Goal: Information Seeking & Learning: Learn about a topic

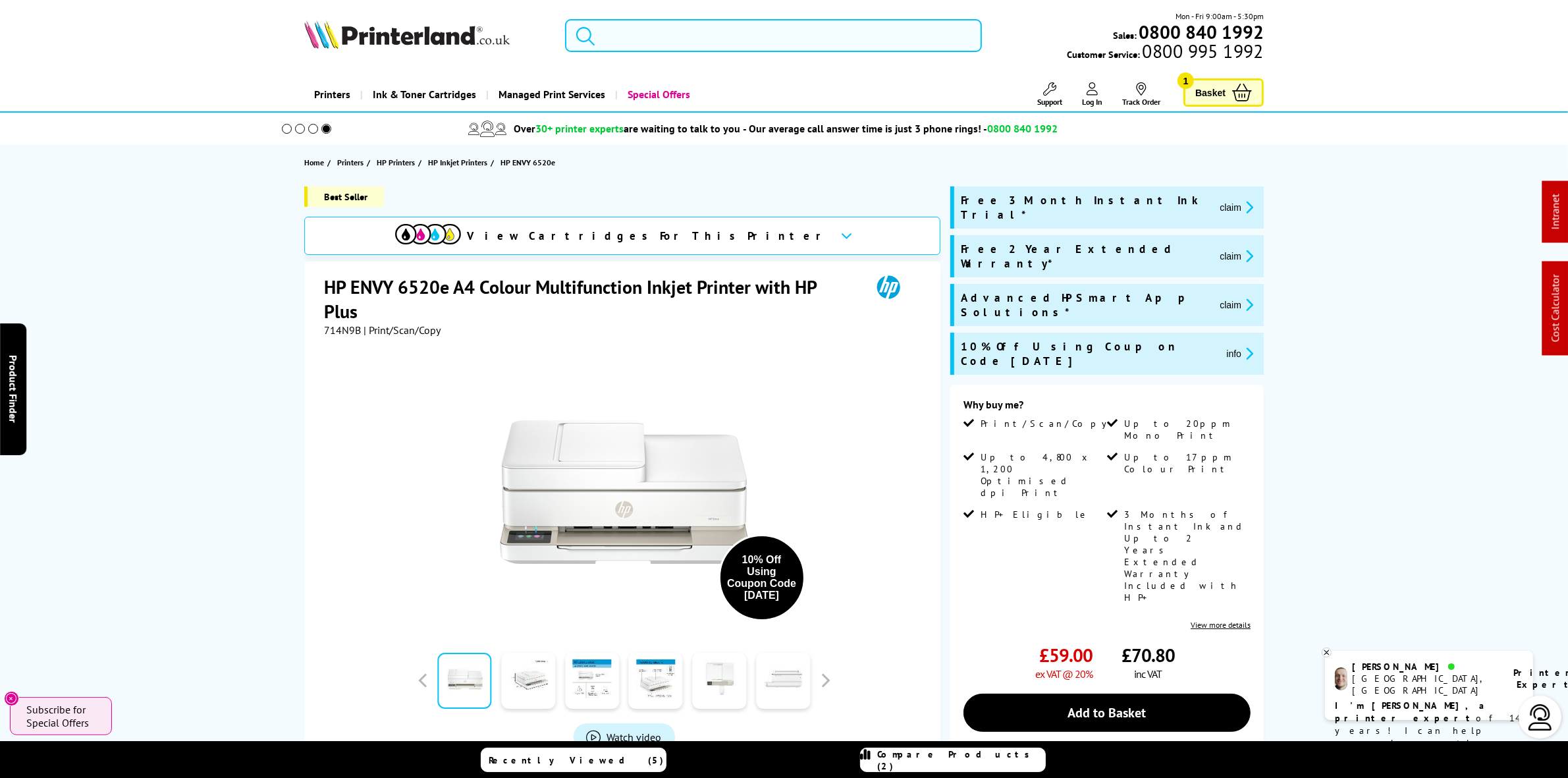
click at [690, 28] on input "search" at bounding box center [772, 35] width 416 height 33
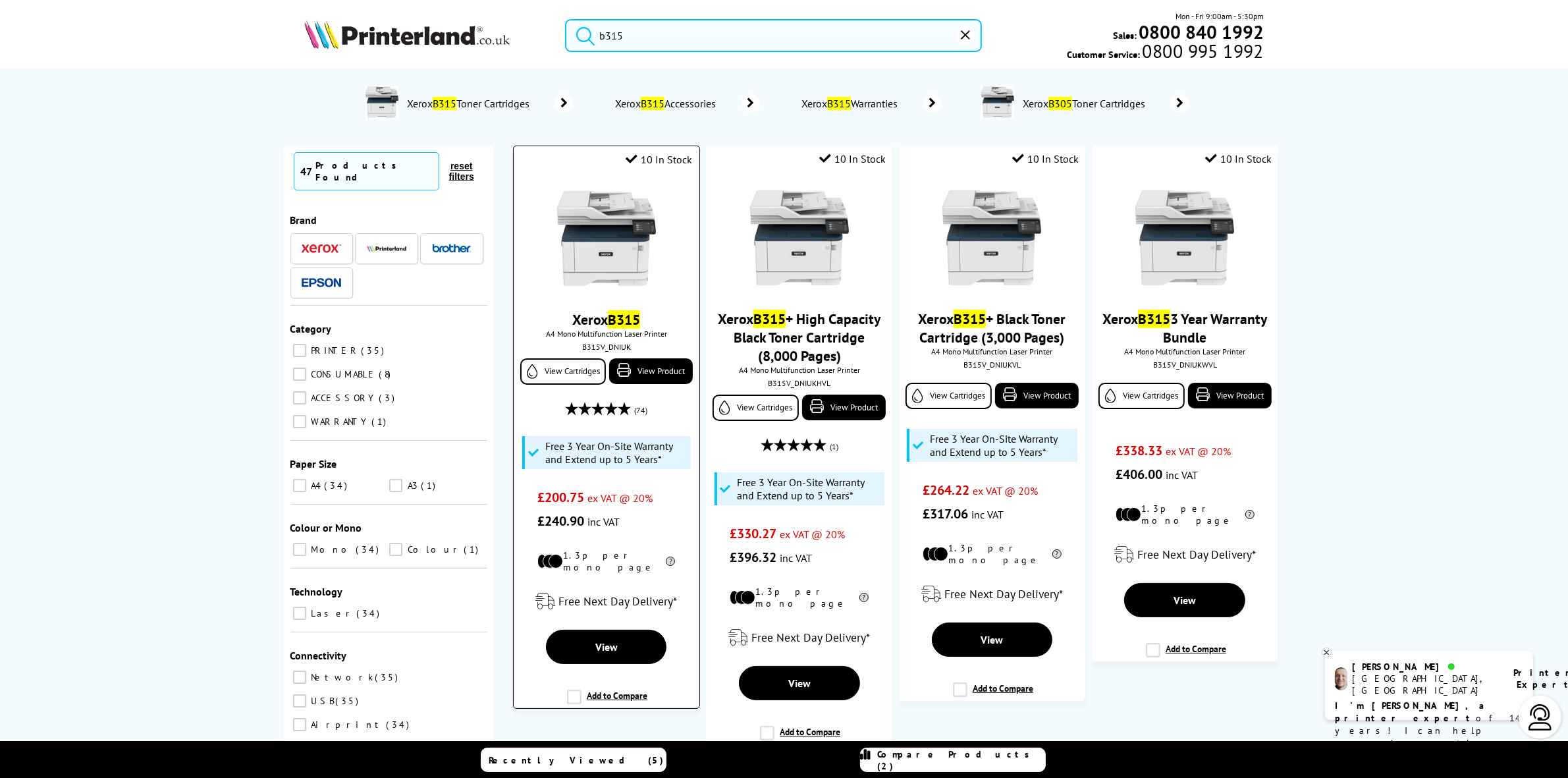
type input "b315"
click at [621, 206] on img at bounding box center [606, 238] width 99 height 99
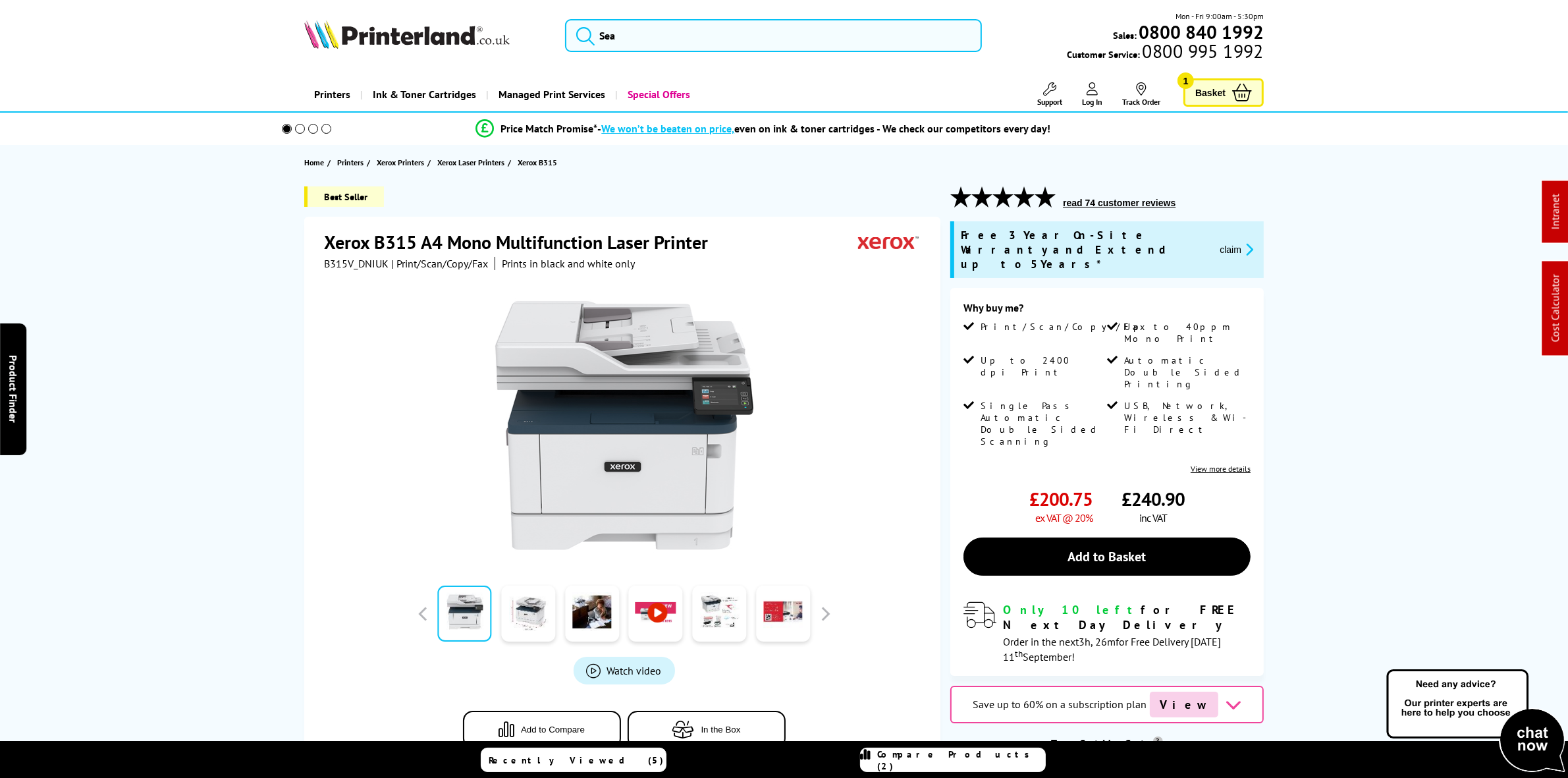
click at [1222, 241] on button "claim" at bounding box center [1236, 249] width 42 height 16
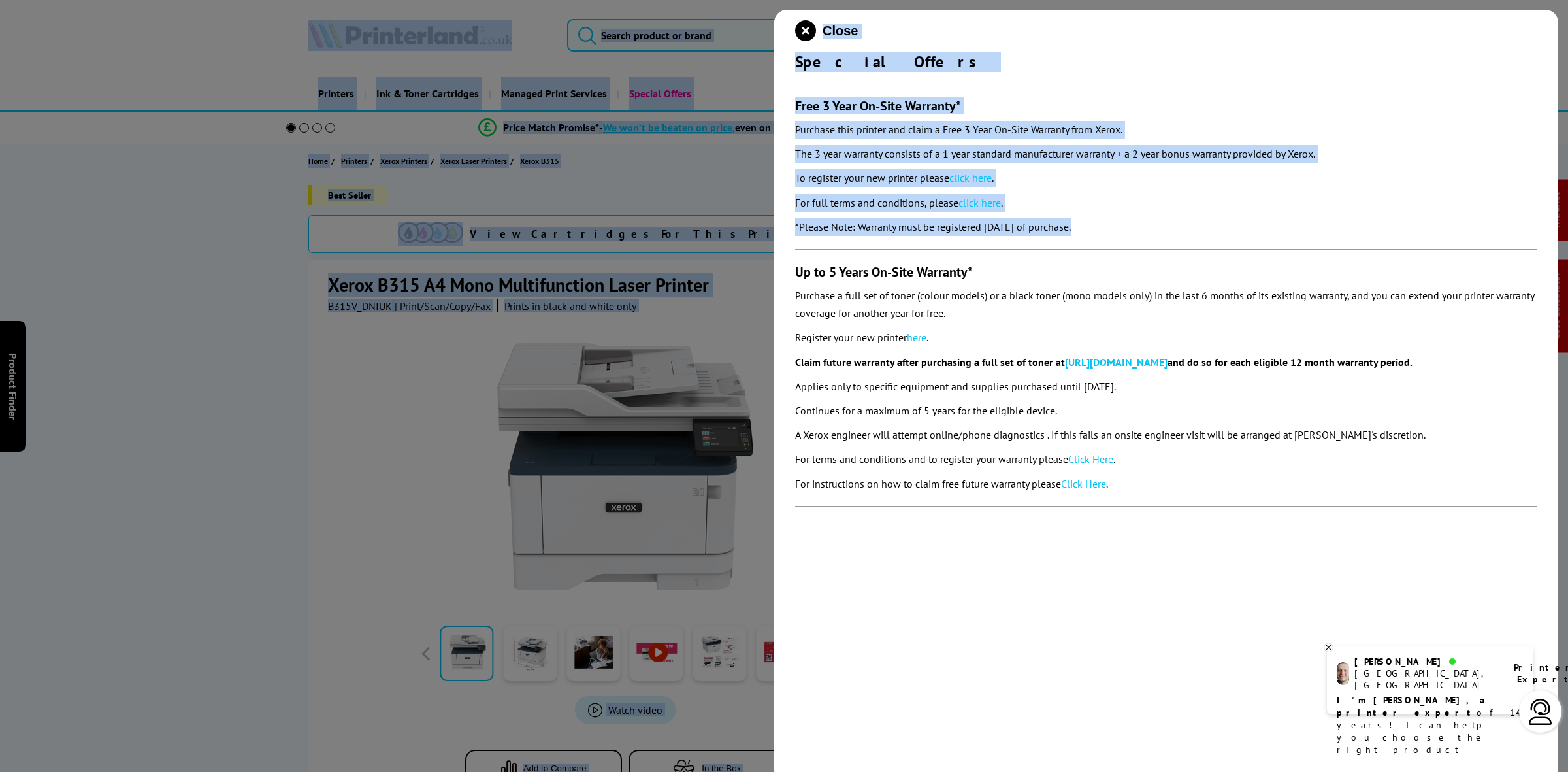
drag, startPoint x: 1130, startPoint y: 245, endPoint x: 760, endPoint y: 122, distance: 389.9
click at [760, 122] on div at bounding box center [784, 386] width 1568 height 772
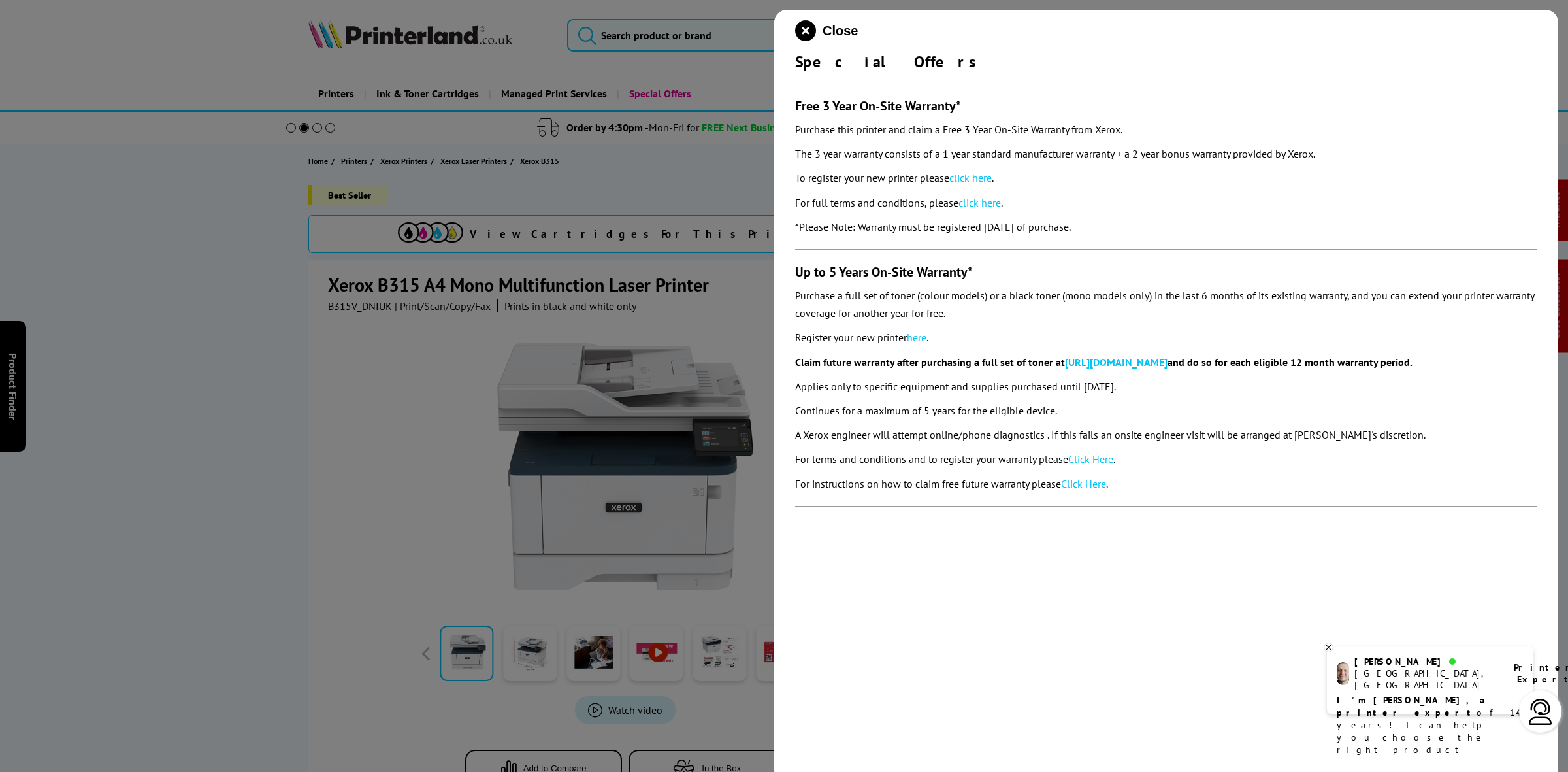
drag, startPoint x: 1117, startPoint y: 226, endPoint x: 782, endPoint y: 110, distance: 354.5
click at [782, 110] on div "Close Special Offers Free 3 Year On-Site Warranty* Purchase this printer and cl…" at bounding box center [1166, 395] width 784 height 772
copy section "Free 3 Year On-Site Warranty* Purchase this printer and claim a Free 3 Year On-…"
click at [801, 26] on icon "close modal" at bounding box center [805, 31] width 21 height 21
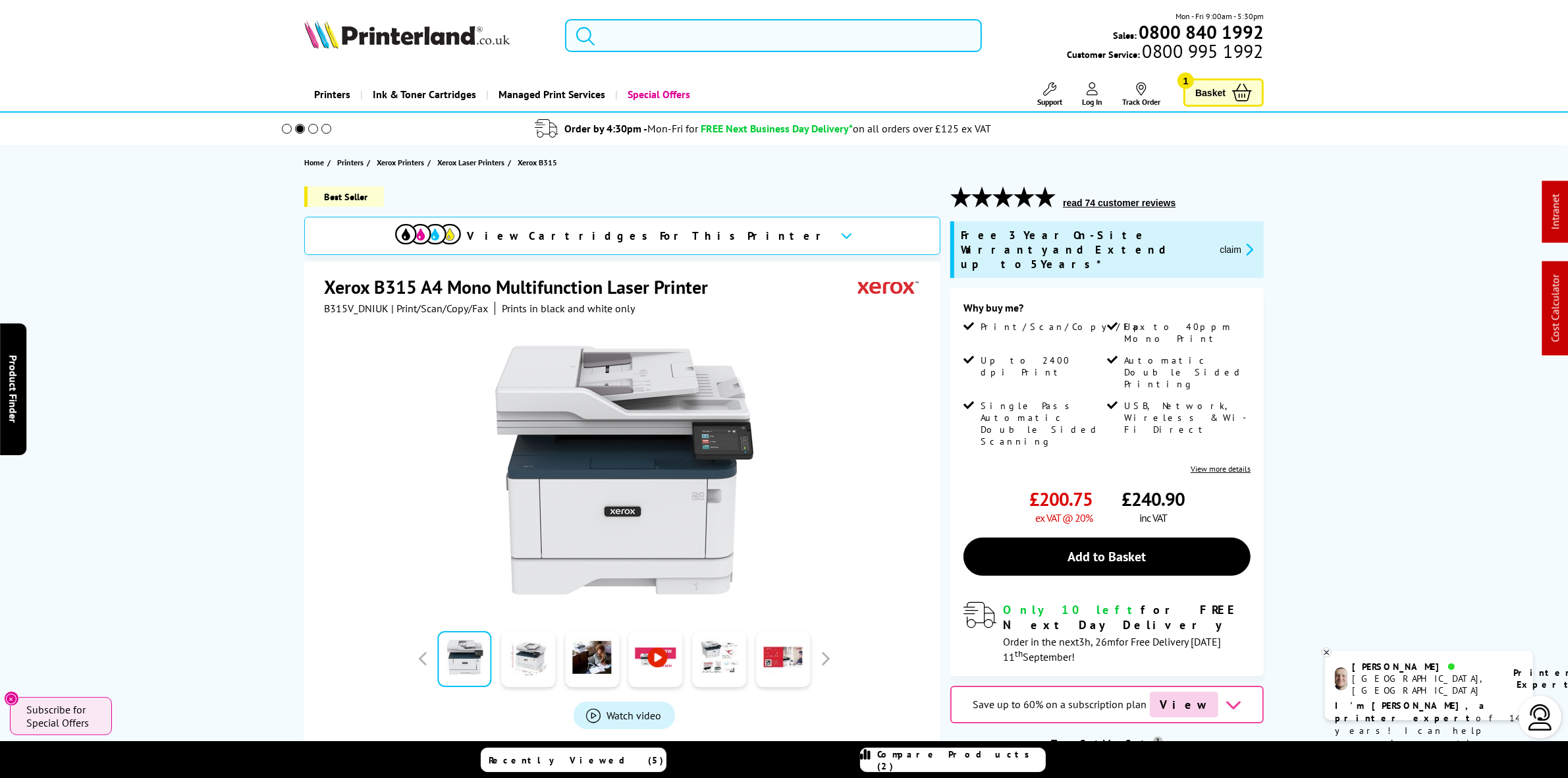
click at [657, 48] on input "search" at bounding box center [772, 35] width 416 height 33
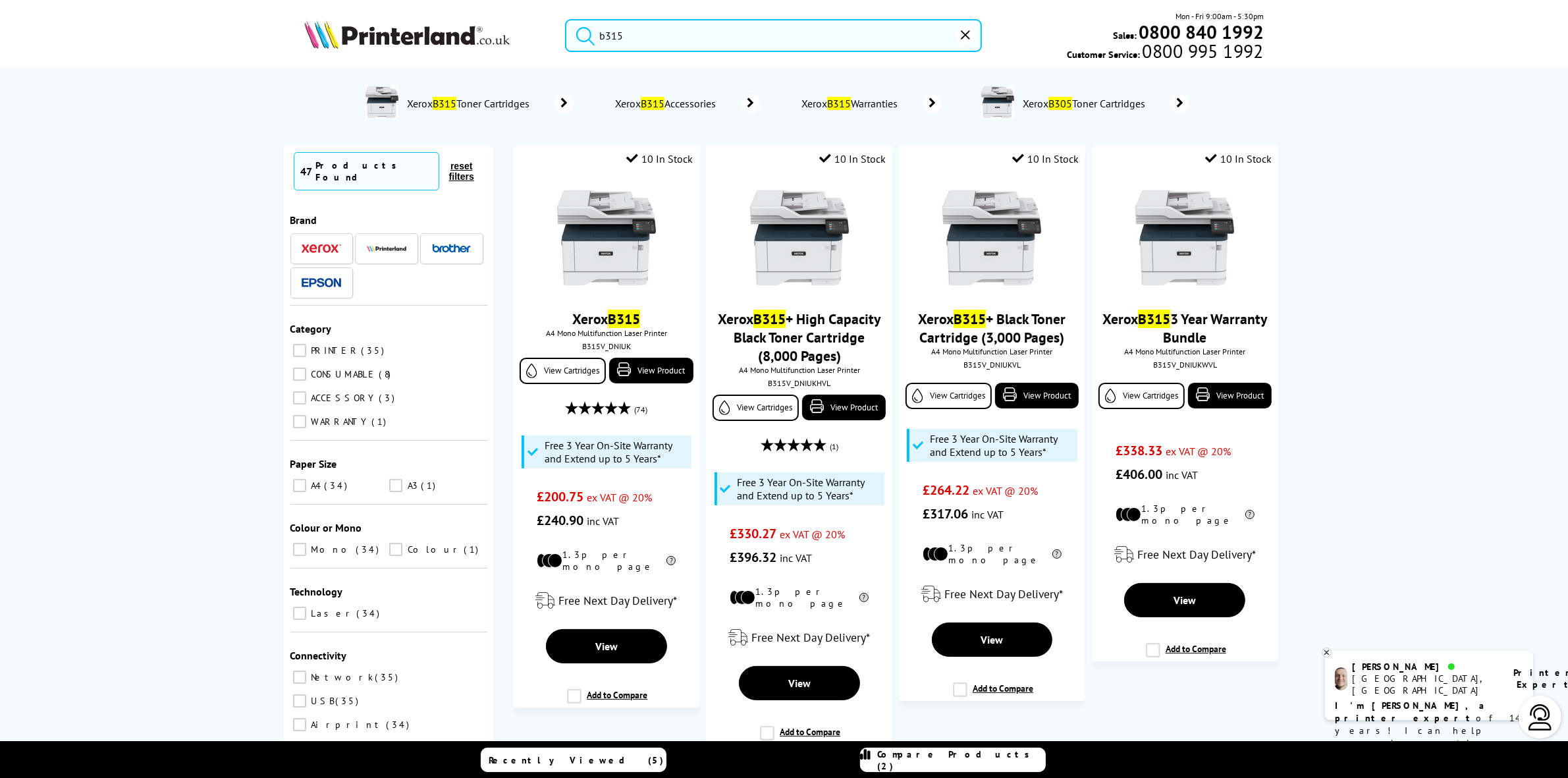
type input "b315"
click at [617, 264] on img at bounding box center [606, 238] width 99 height 99
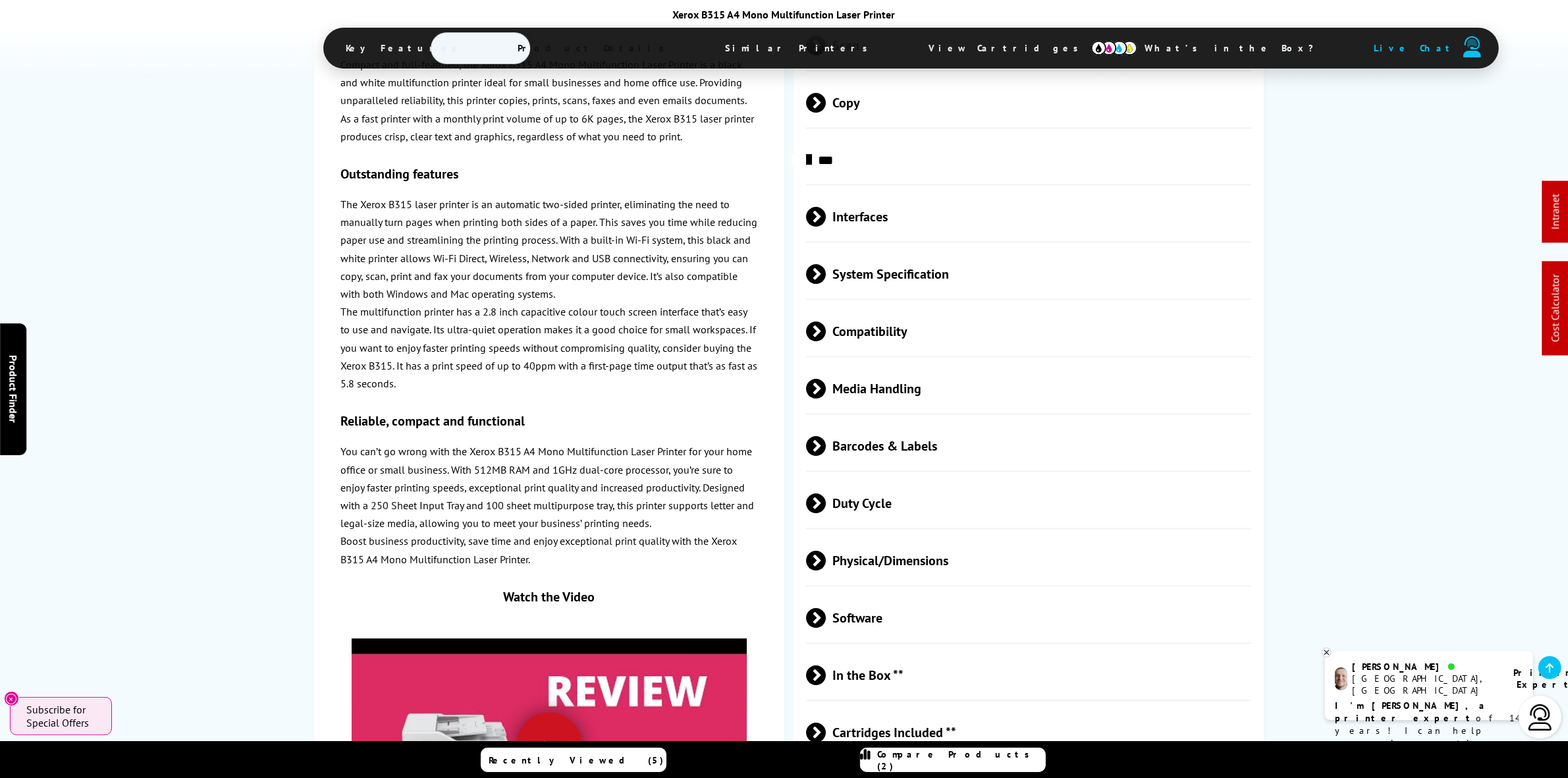
scroll to position [3129, 0]
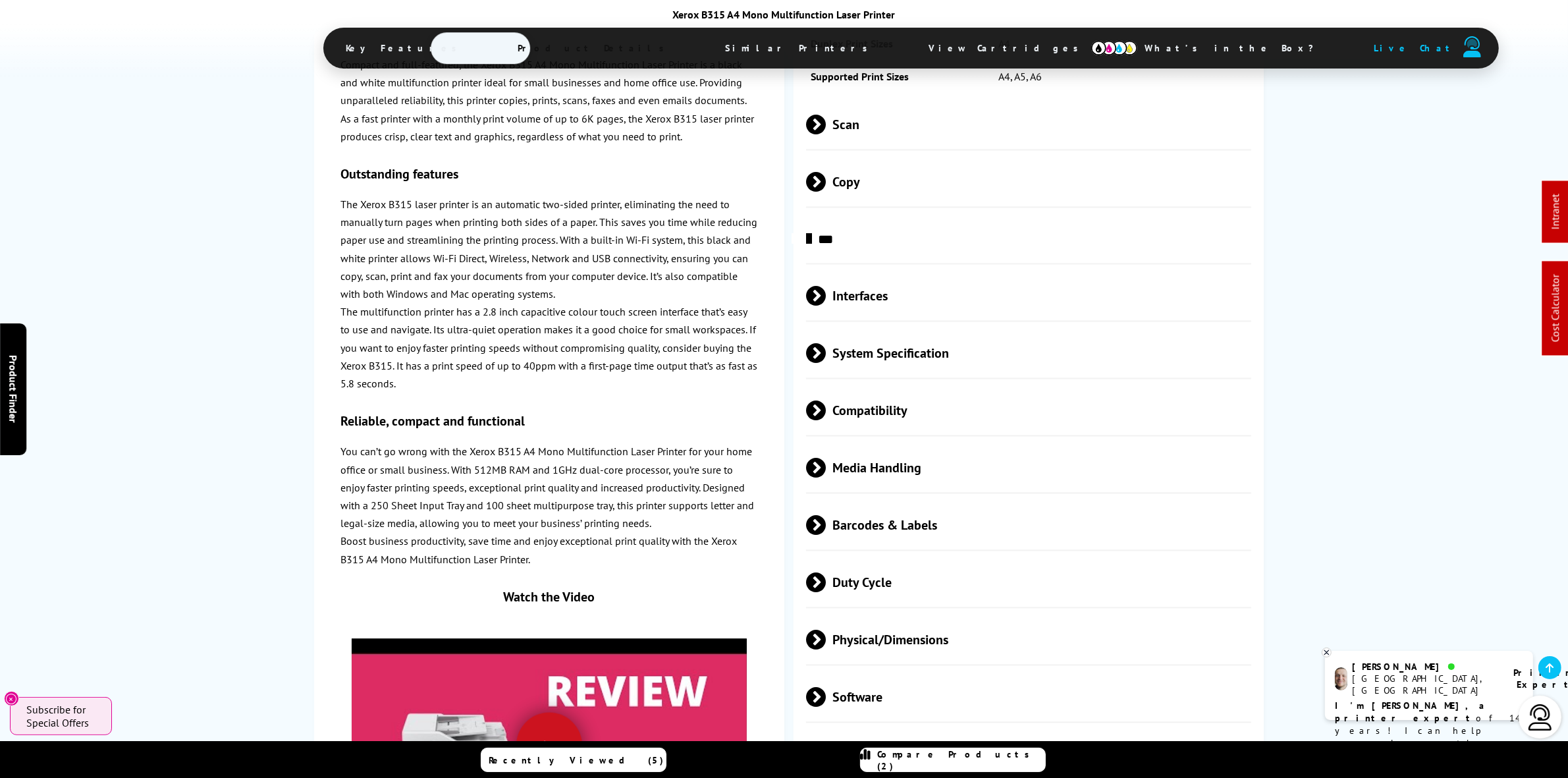
click at [917, 146] on span "Scan" at bounding box center [1028, 125] width 445 height 49
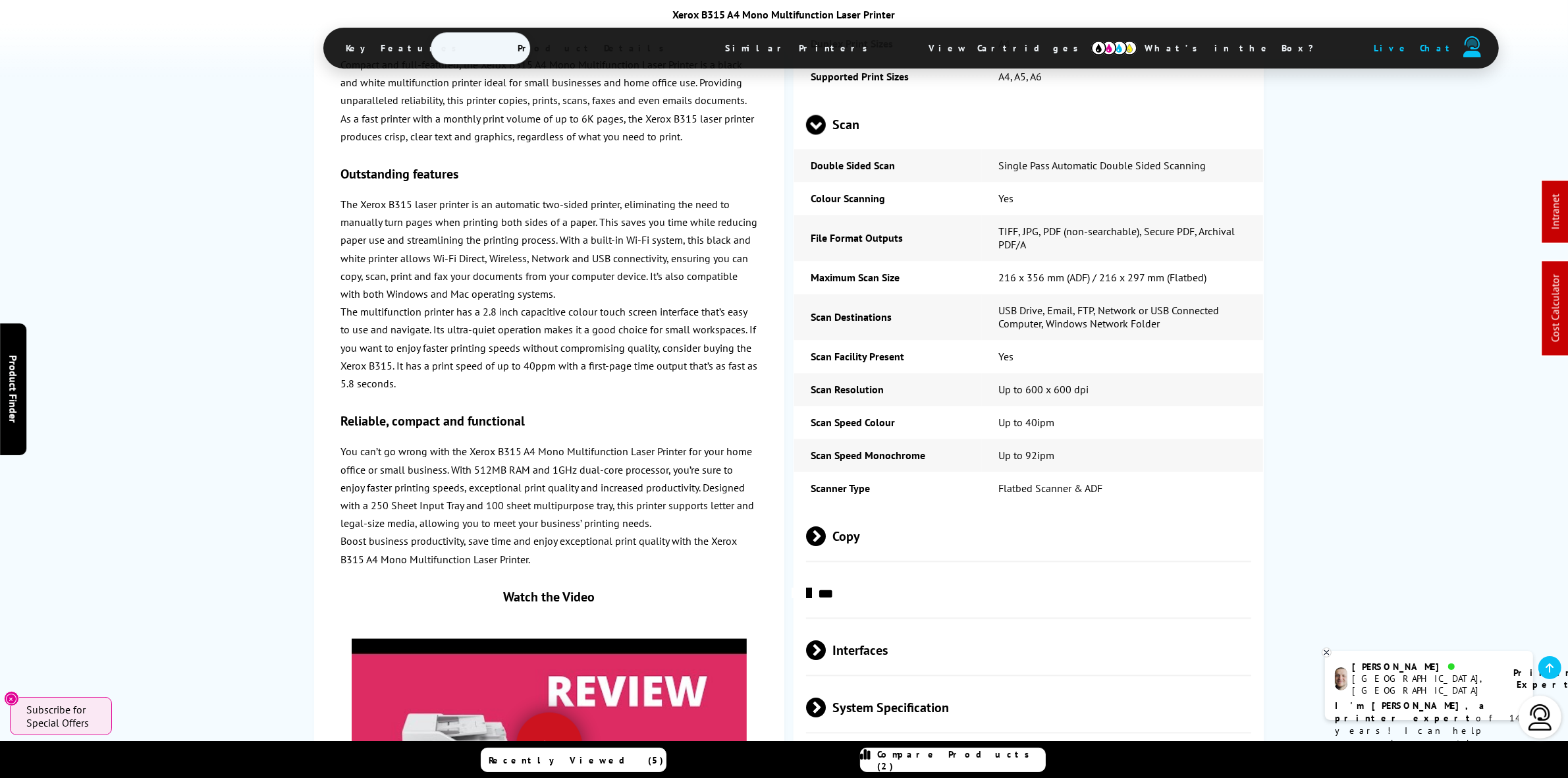
click at [917, 142] on span "Scan" at bounding box center [1028, 125] width 445 height 49
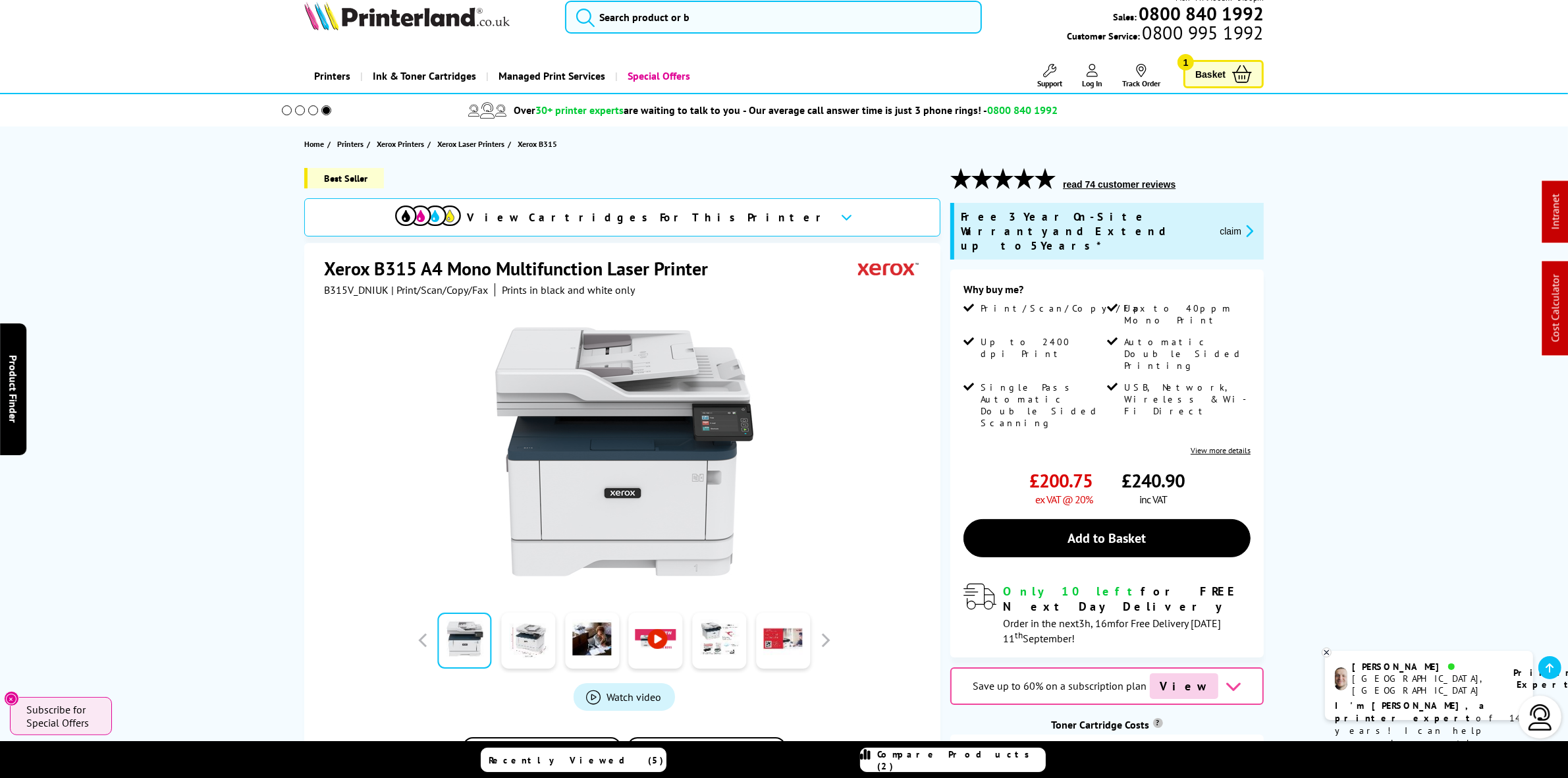
scroll to position [0, 0]
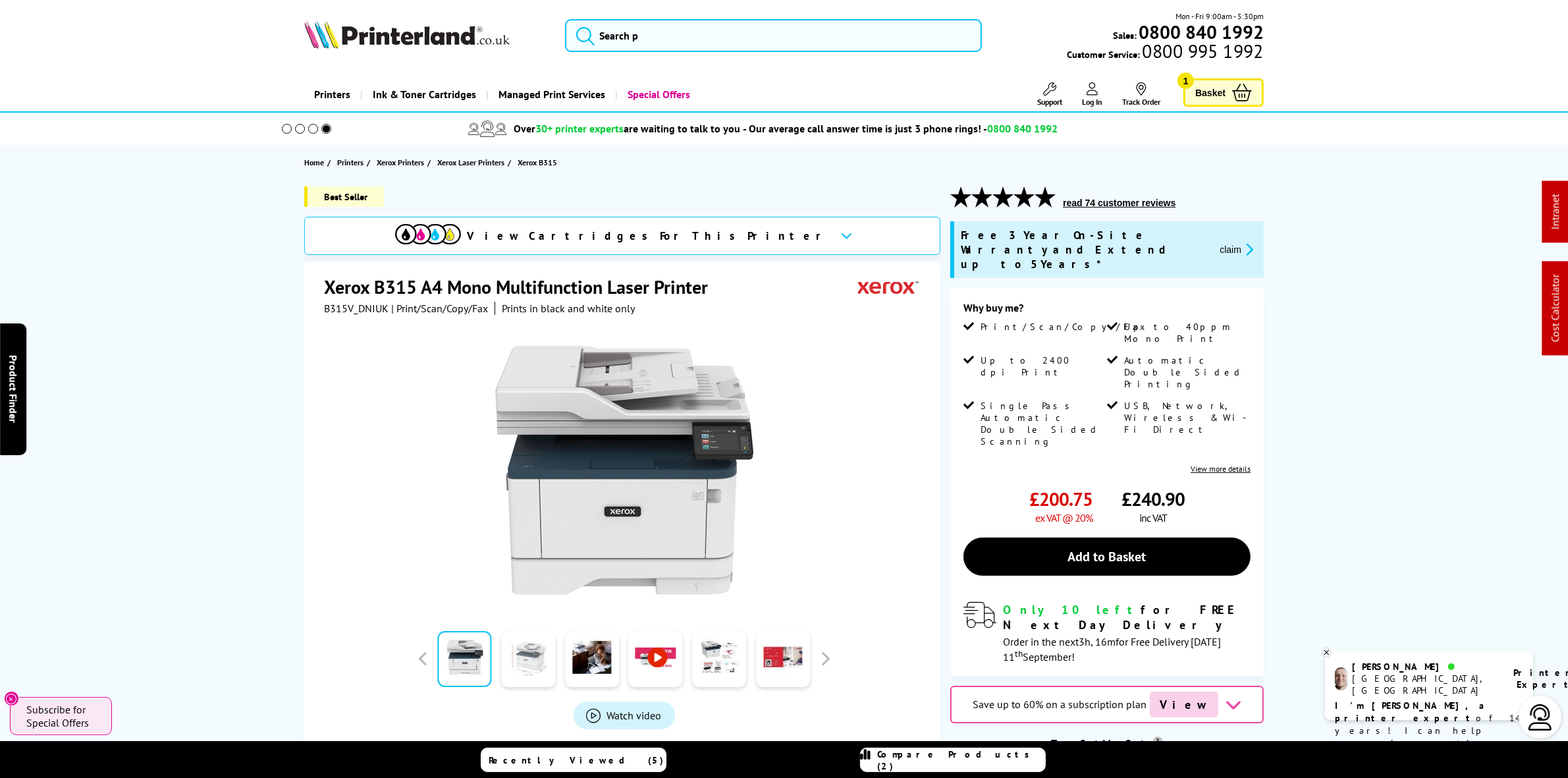
click at [531, 667] on link at bounding box center [528, 659] width 54 height 56
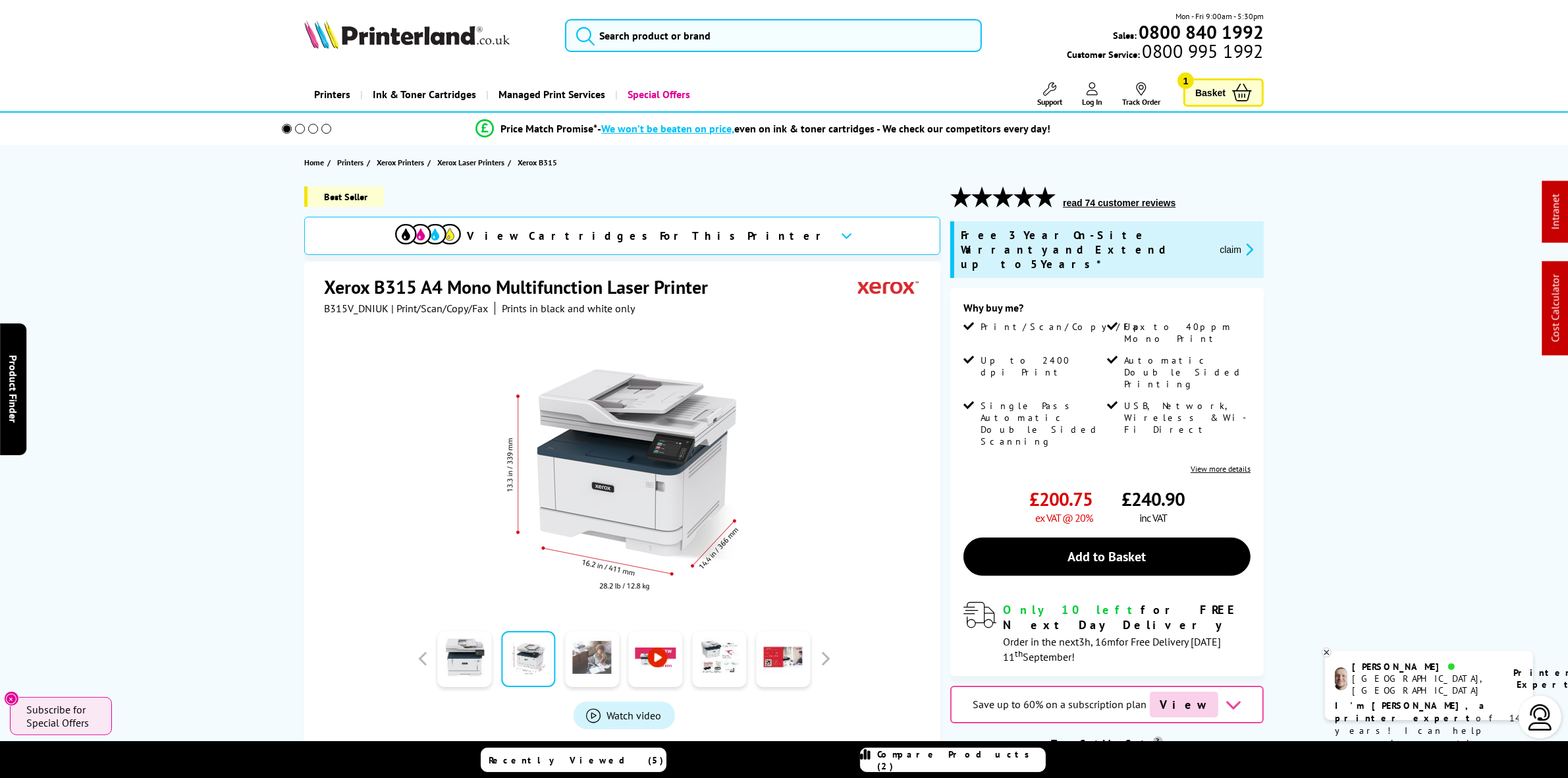
click at [594, 666] on link at bounding box center [592, 659] width 54 height 56
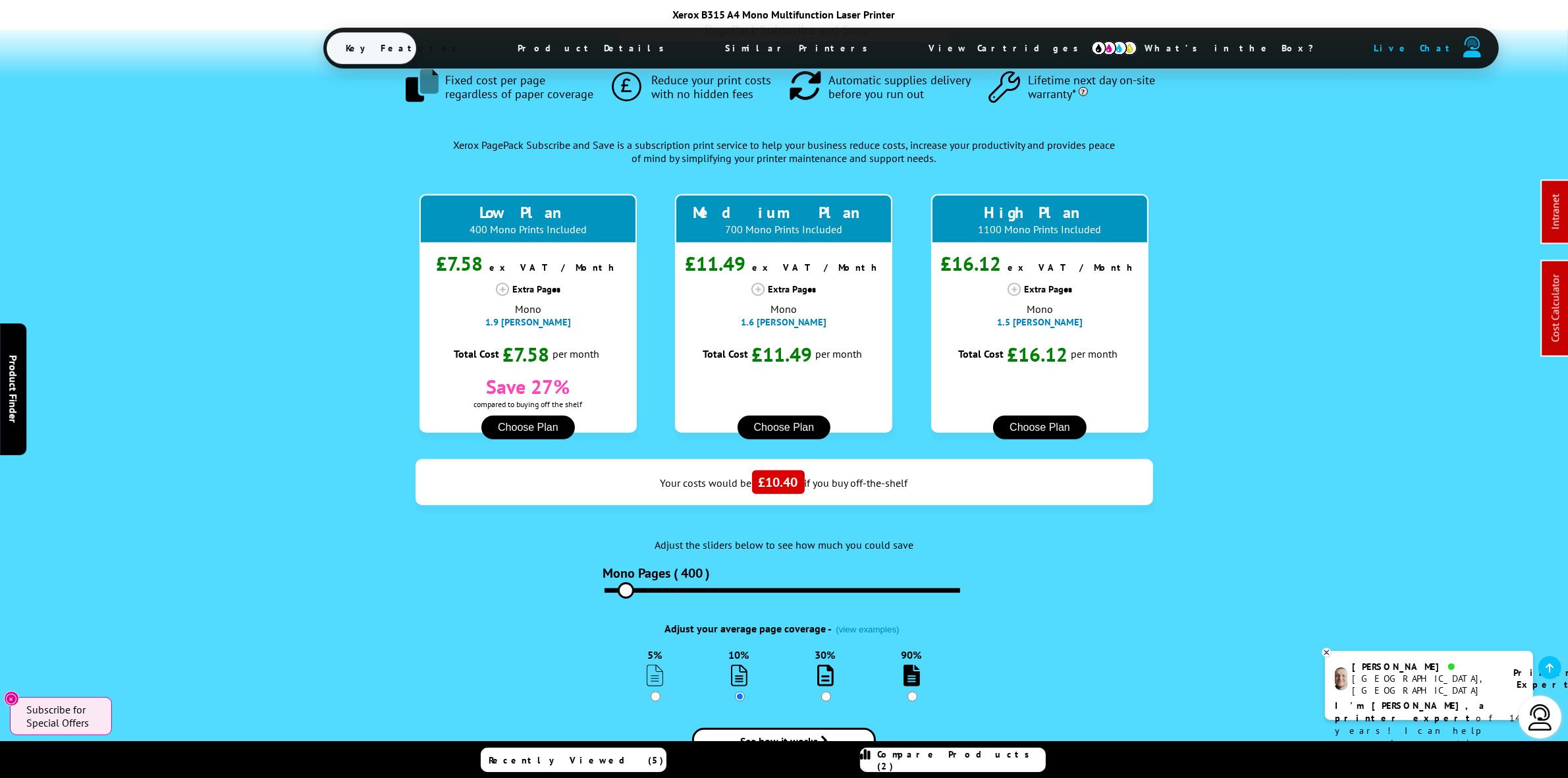
scroll to position [1482, 0]
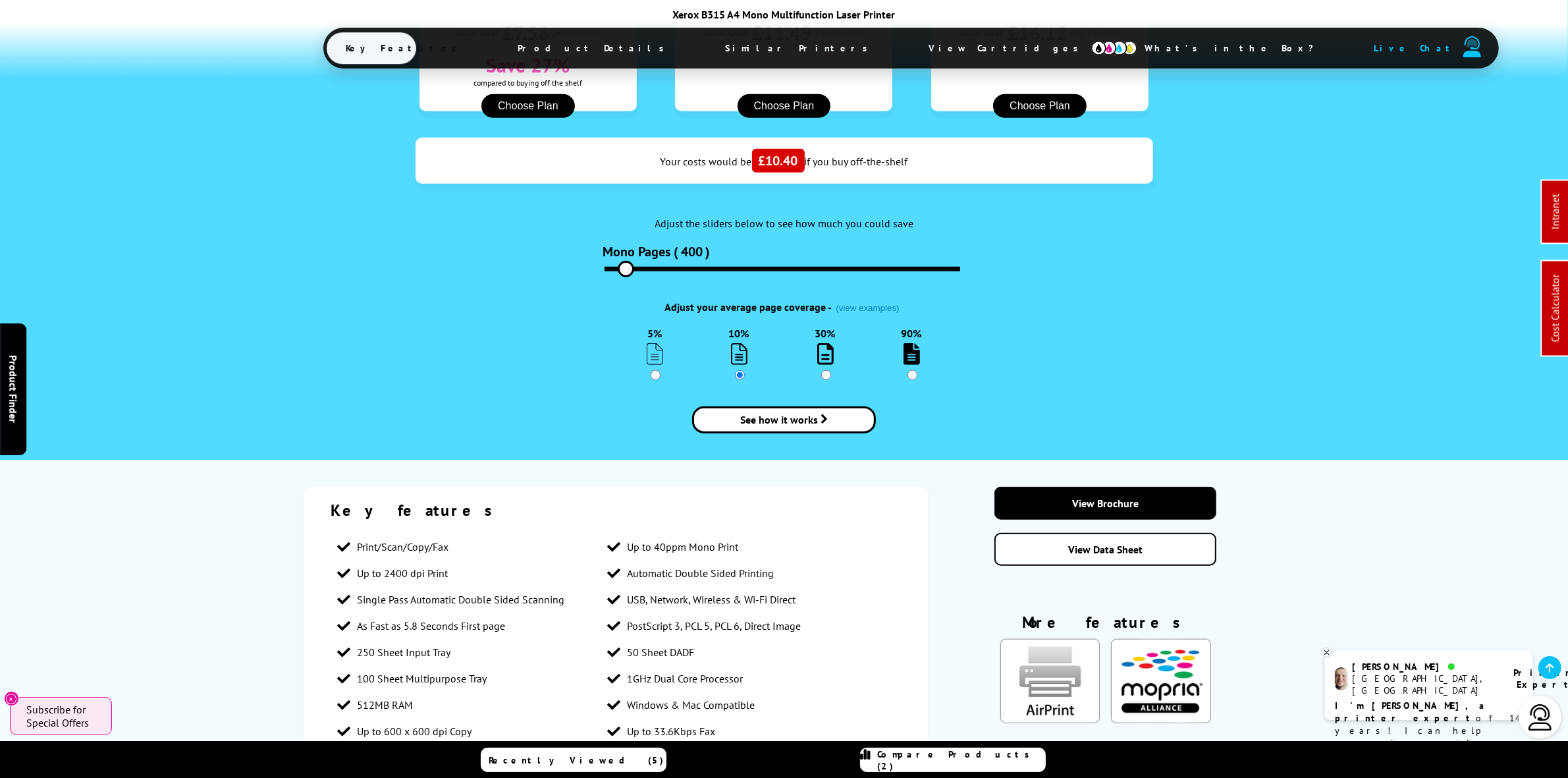
drag, startPoint x: 1318, startPoint y: 265, endPoint x: 1381, endPoint y: 245, distance: 66.1
click at [1381, 245] on div "PagePack Subscribe and Save .fa-secondary { opacity: .4 } Fixed cost per page r…" at bounding box center [784, 84] width 1568 height 752
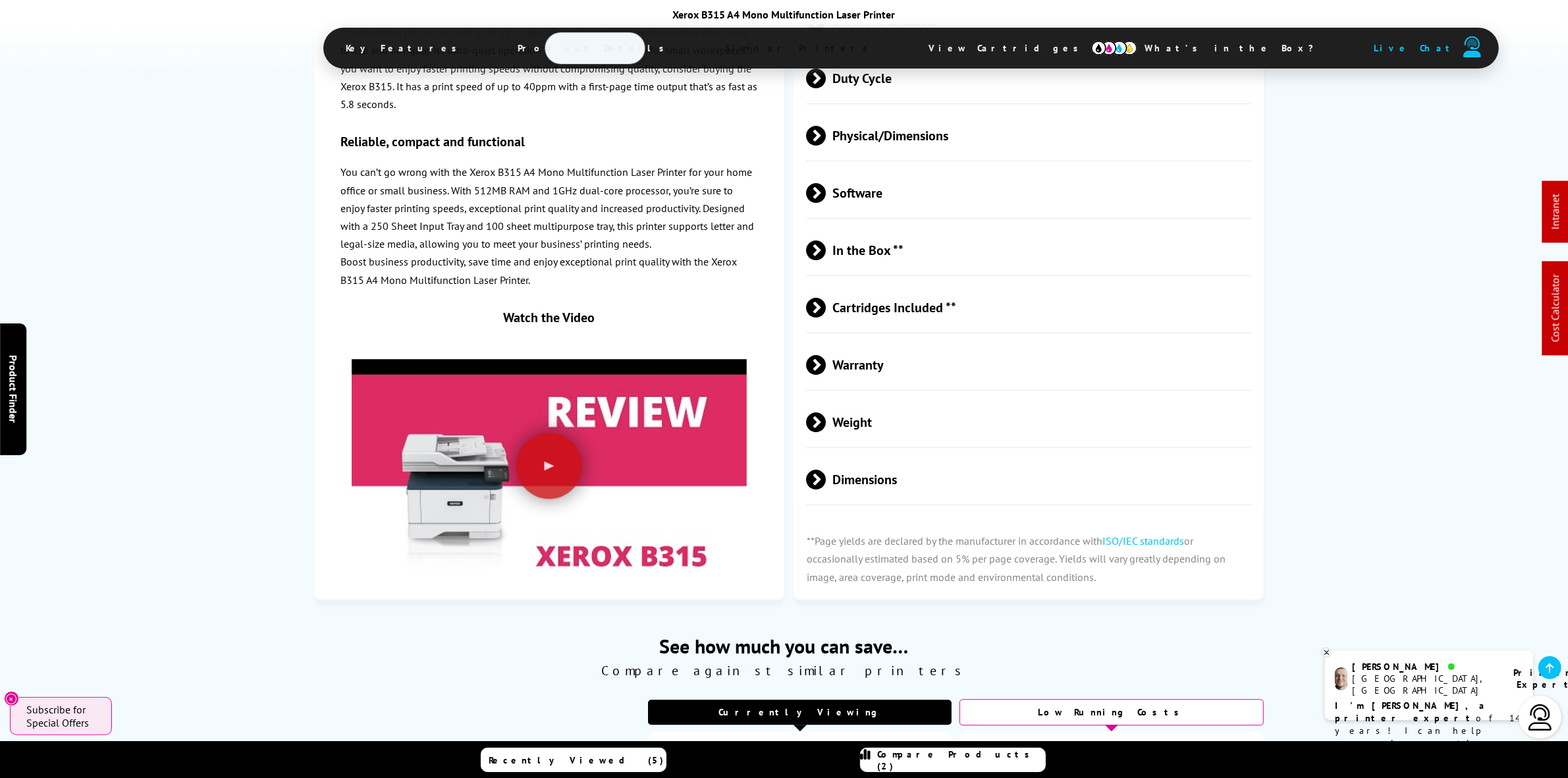
scroll to position [3623, 0]
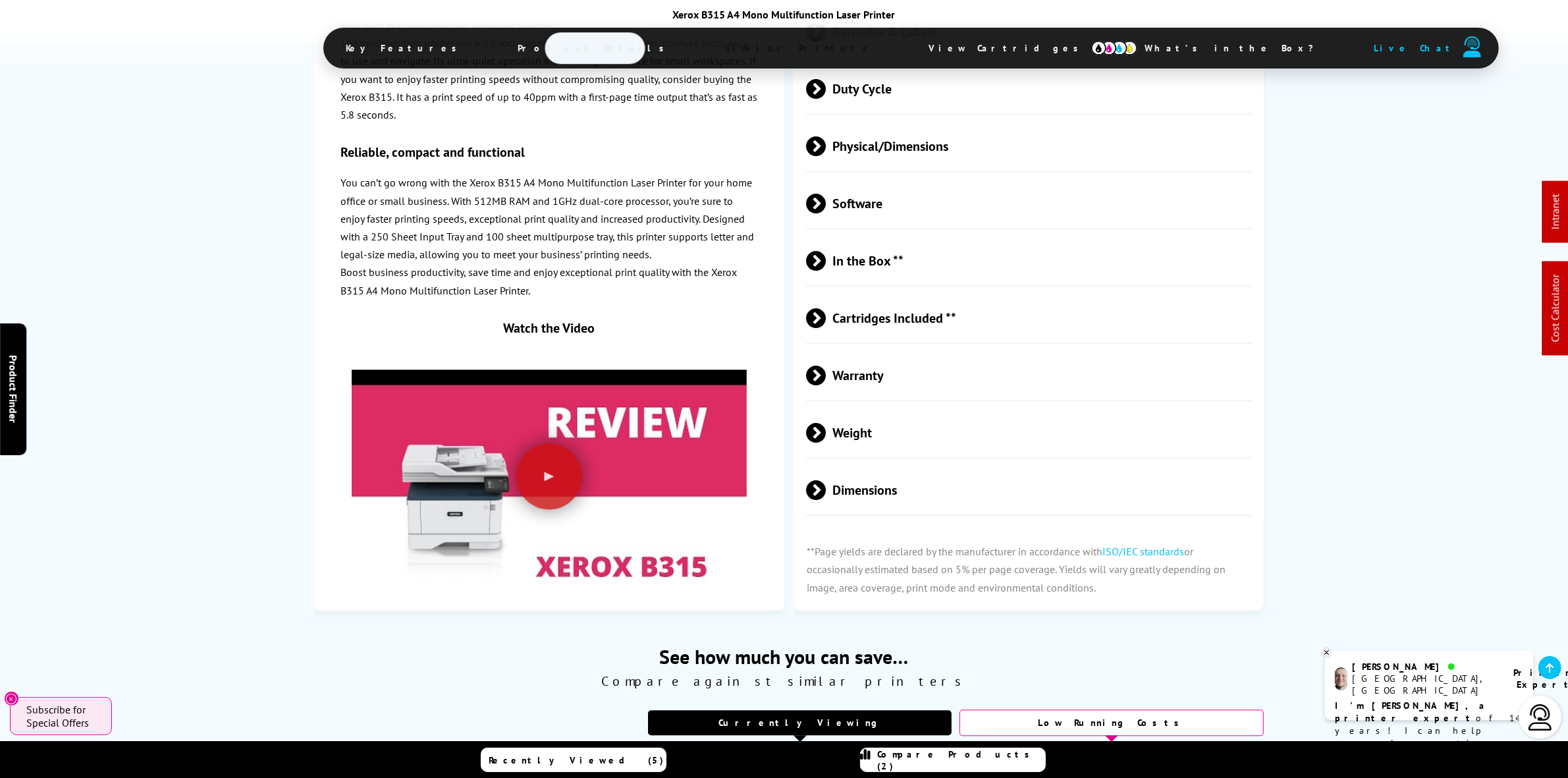
click at [889, 104] on span "Duty Cycle" at bounding box center [1028, 88] width 445 height 49
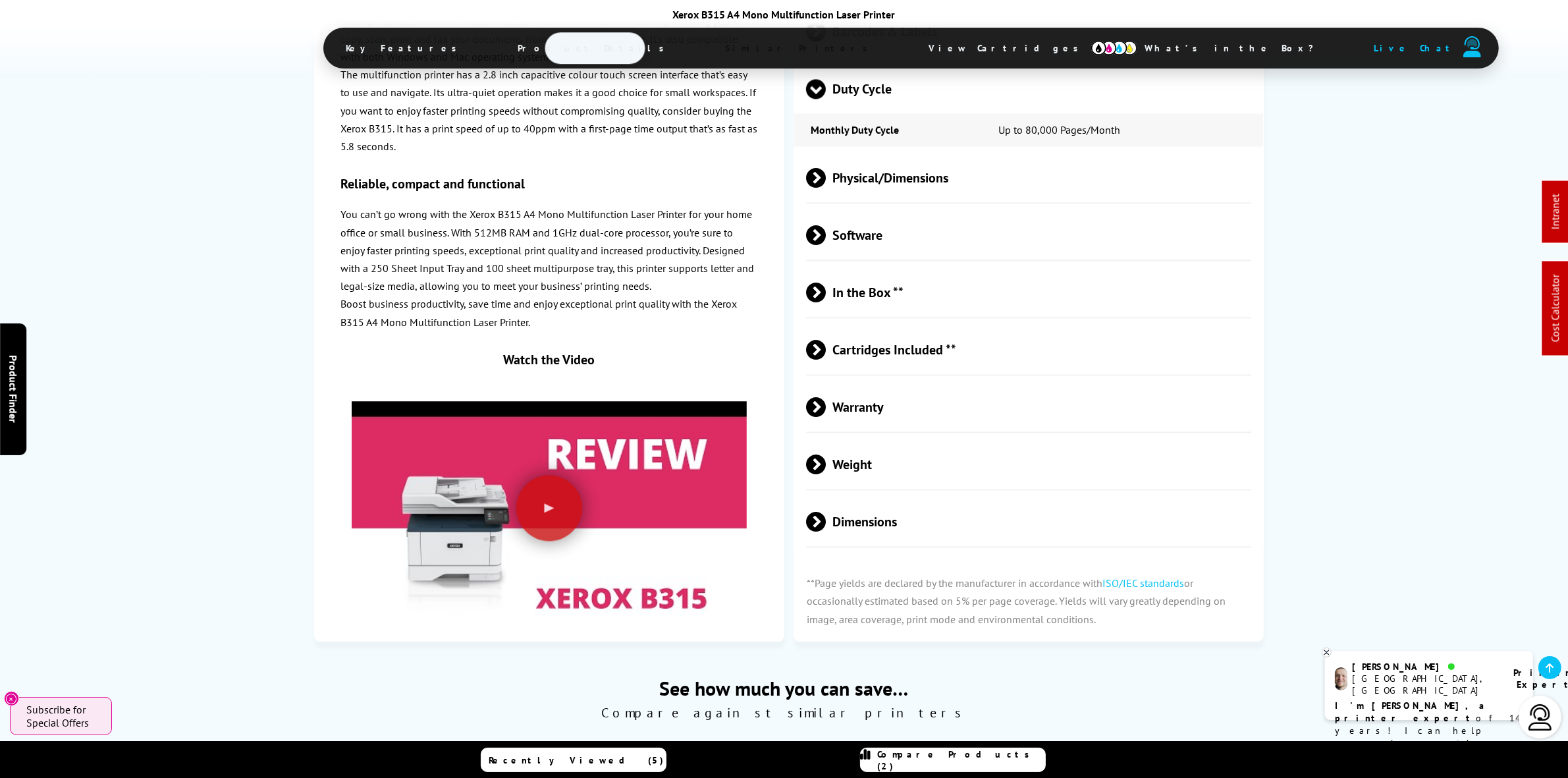
click at [889, 104] on span "Duty Cycle" at bounding box center [1028, 88] width 445 height 49
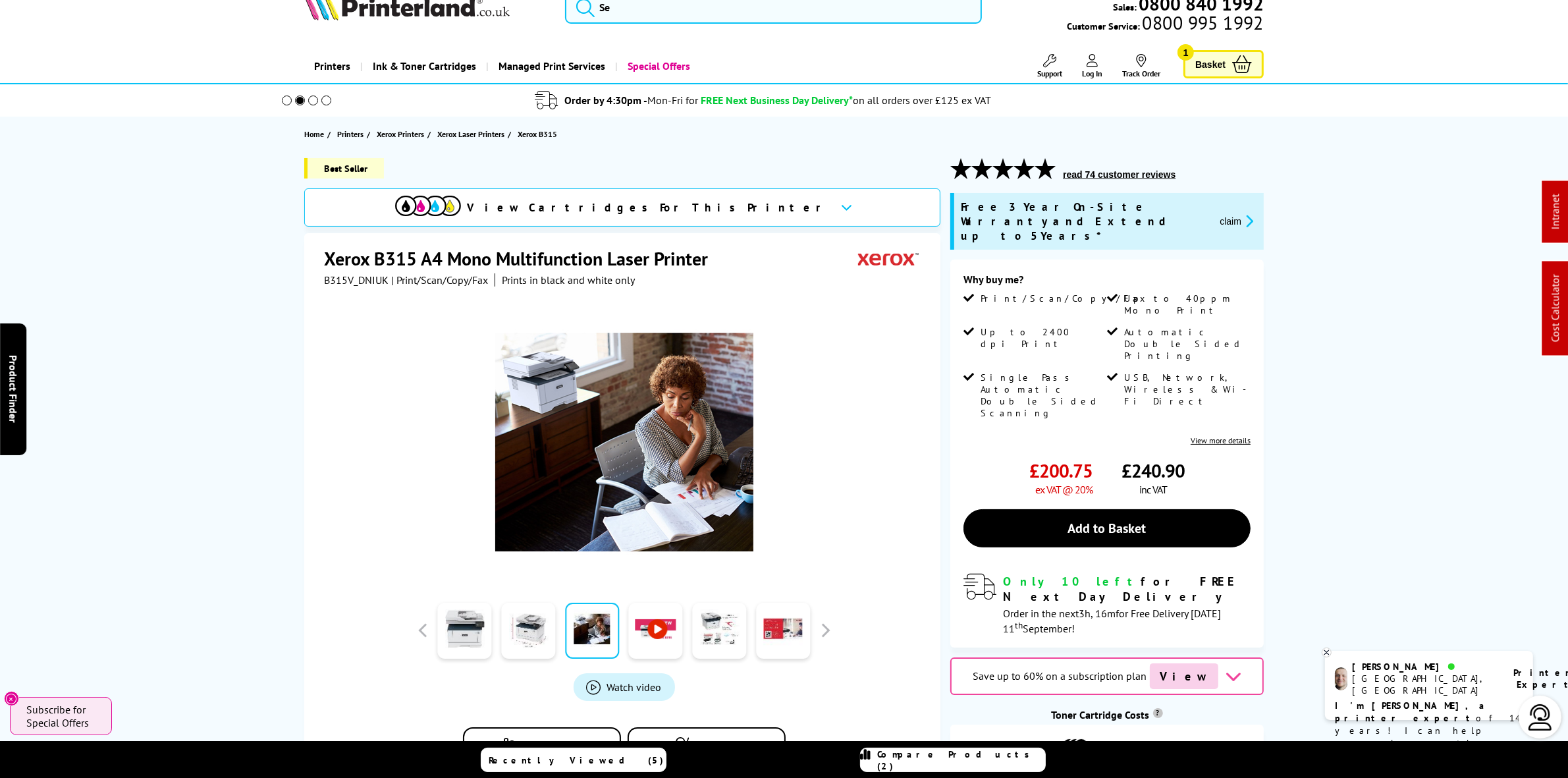
scroll to position [0, 0]
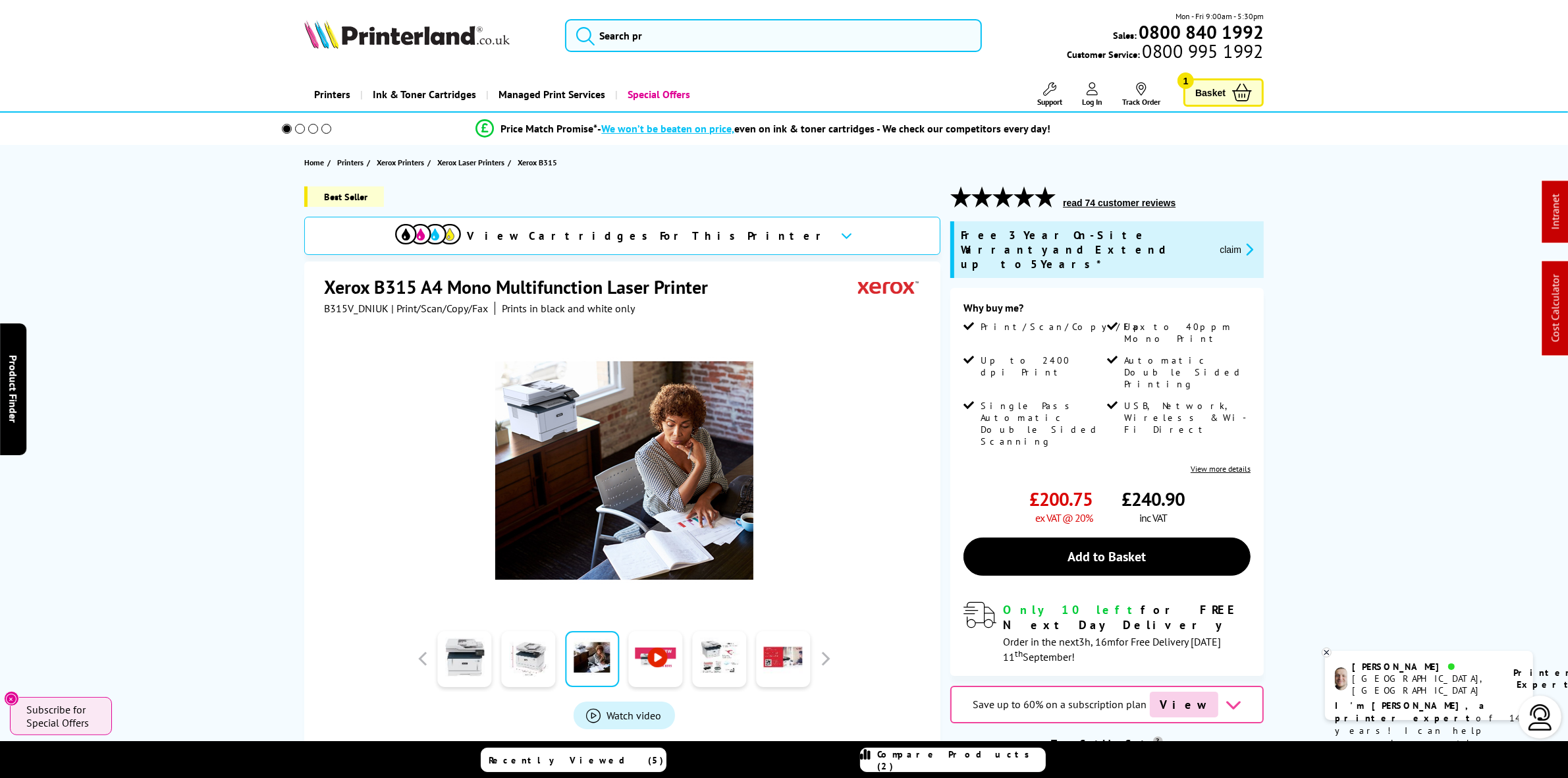
click at [430, 675] on div at bounding box center [624, 659] width 421 height 66
